Goal: Transaction & Acquisition: Purchase product/service

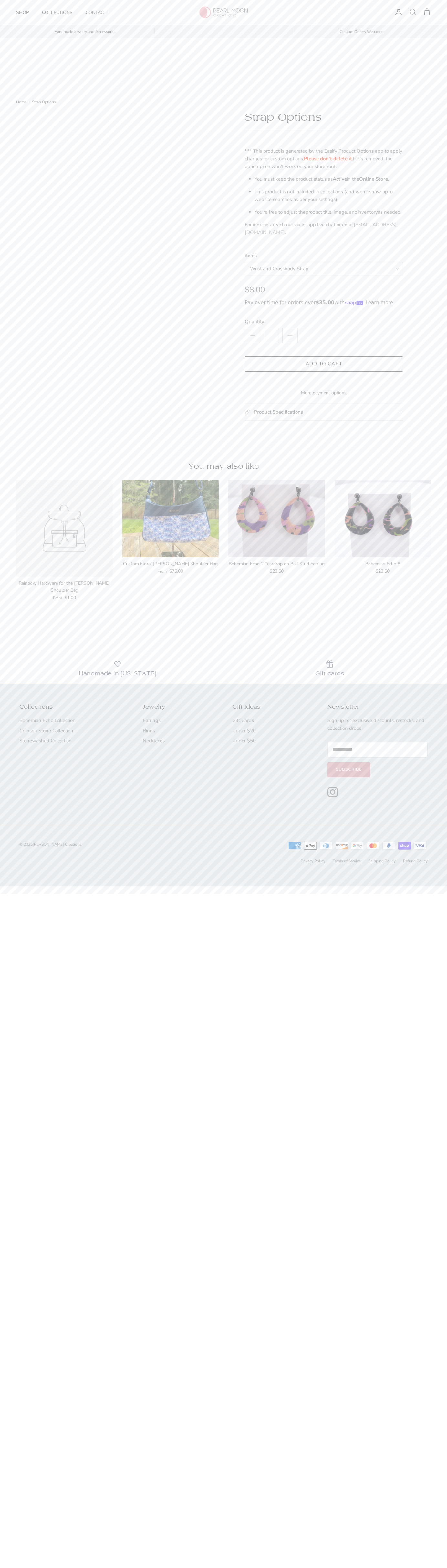
click at [324, 364] on button "Add to cart" at bounding box center [324, 363] width 158 height 15
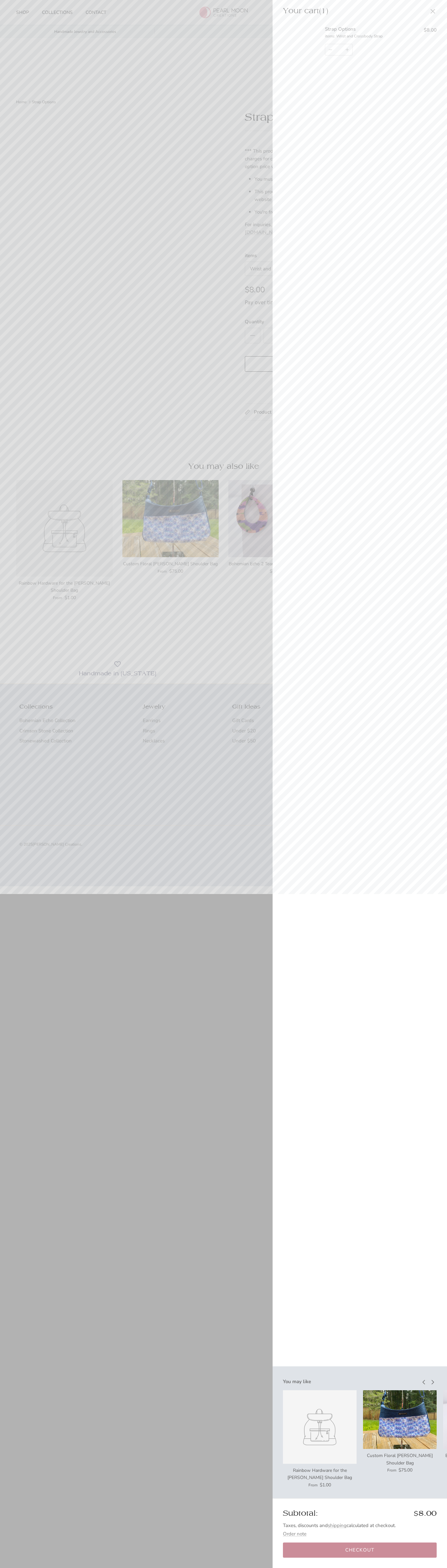
click at [359, 1550] on link "Checkout" at bounding box center [359, 1550] width 153 height 15
